Goal: Task Accomplishment & Management: Use online tool/utility

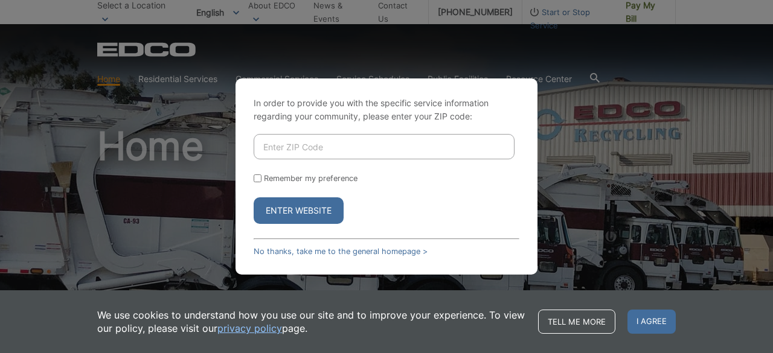
click at [307, 153] on input "Enter ZIP Code" at bounding box center [384, 146] width 261 height 25
type input "92081"
click at [285, 213] on button "Enter Website" at bounding box center [299, 211] width 90 height 27
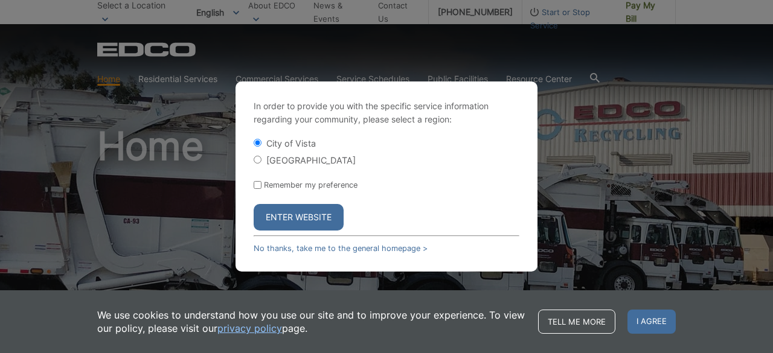
click at [309, 219] on button "Enter Website" at bounding box center [299, 217] width 90 height 27
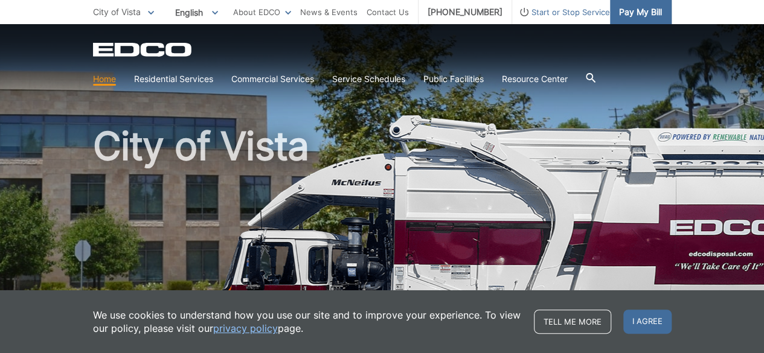
click at [642, 16] on span "Pay My Bill" at bounding box center [640, 11] width 43 height 13
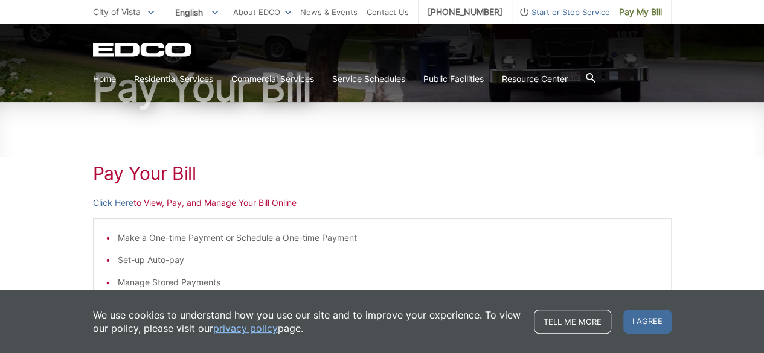
scroll to position [121, 0]
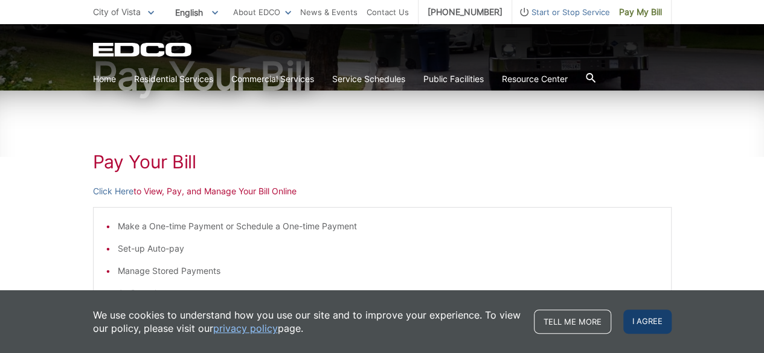
click at [669, 326] on span "I agree" at bounding box center [648, 322] width 48 height 24
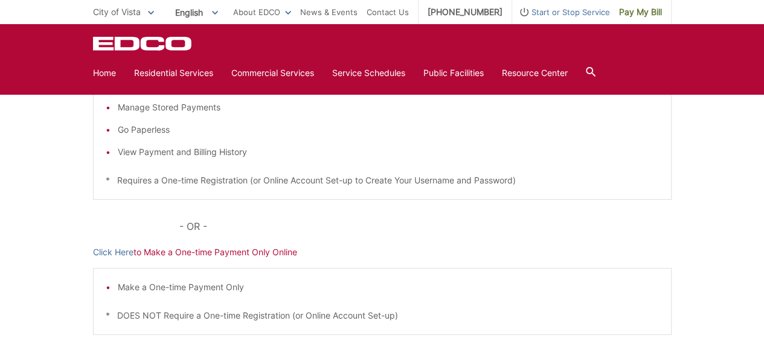
scroll to position [164, 0]
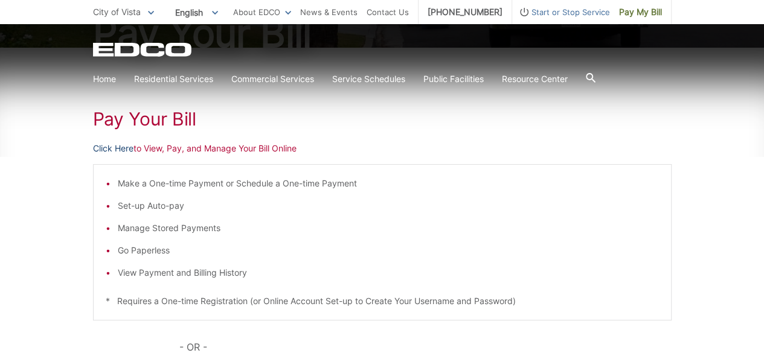
click at [120, 150] on link "Click Here" at bounding box center [113, 148] width 40 height 13
